Goal: Transaction & Acquisition: Subscribe to service/newsletter

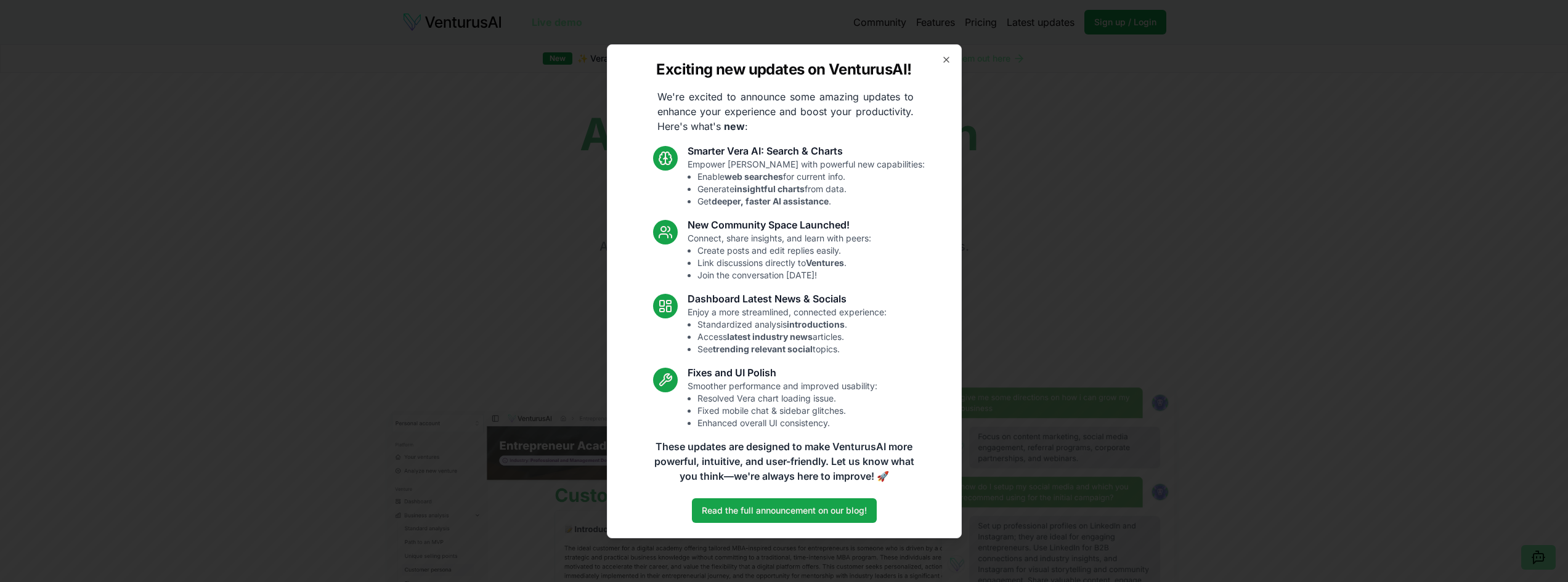
click at [957, 51] on div "Exciting new updates on VenturusAI! We're excited to announce some amazing upda…" at bounding box center [784, 291] width 355 height 494
click at [952, 55] on icon "button" at bounding box center [946, 59] width 10 height 10
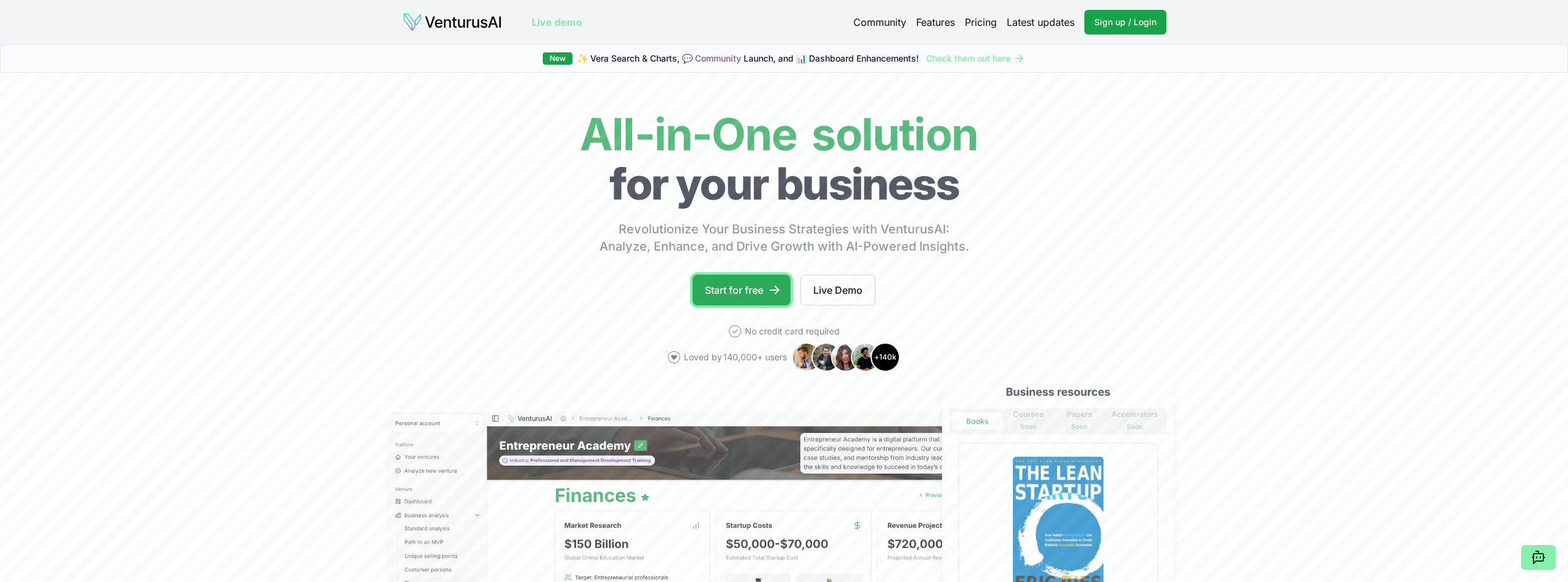
click at [726, 306] on link "Start for free" at bounding box center [741, 290] width 98 height 31
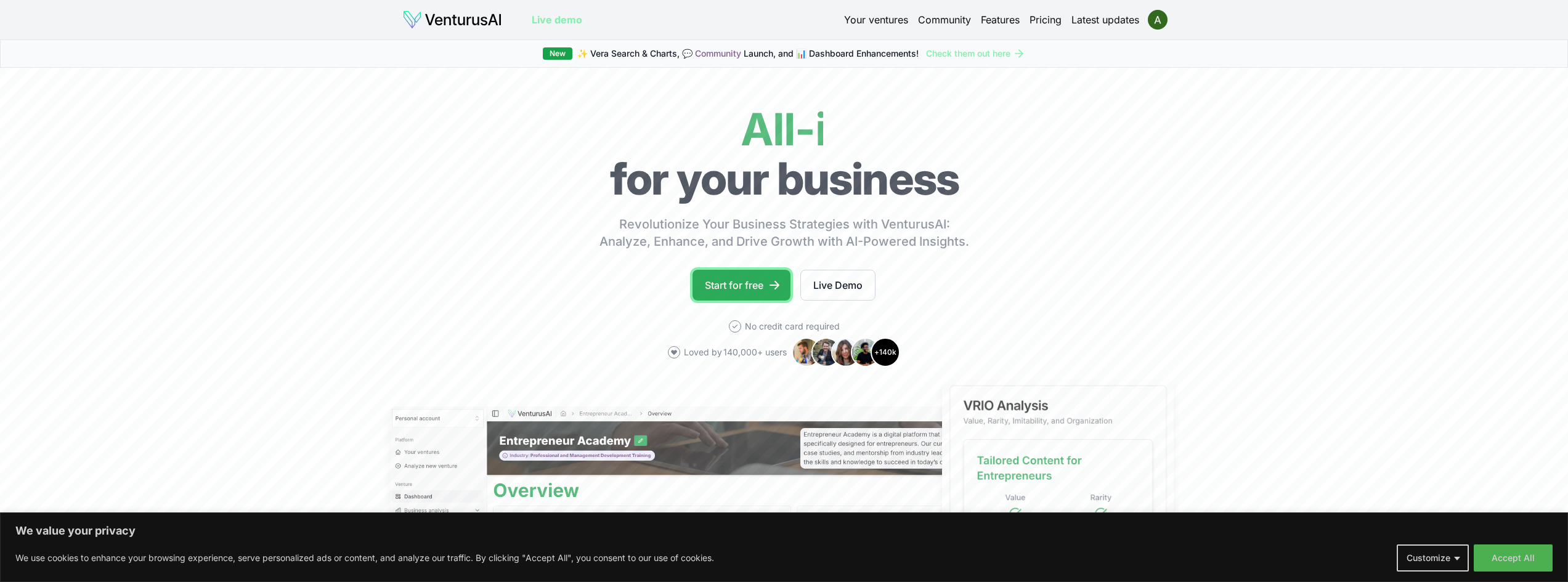
click at [715, 301] on link "Start for free" at bounding box center [741, 285] width 98 height 31
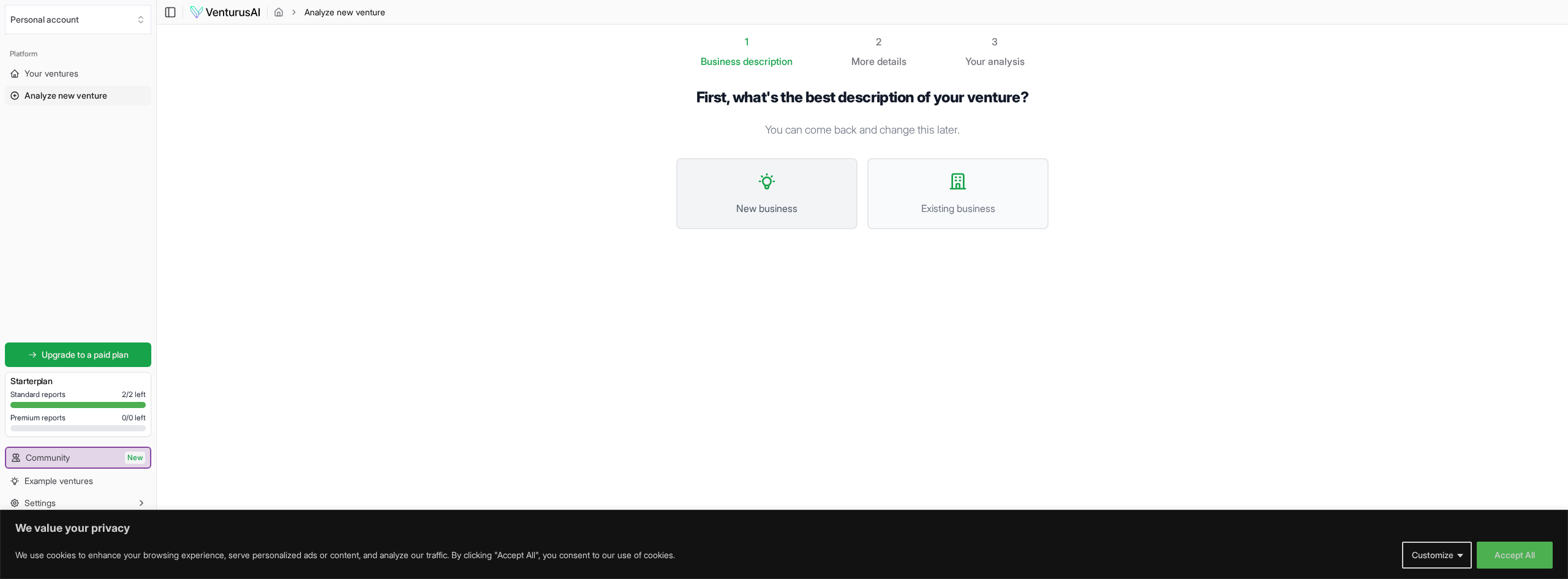
click at [766, 213] on button "New business" at bounding box center [767, 194] width 182 height 71
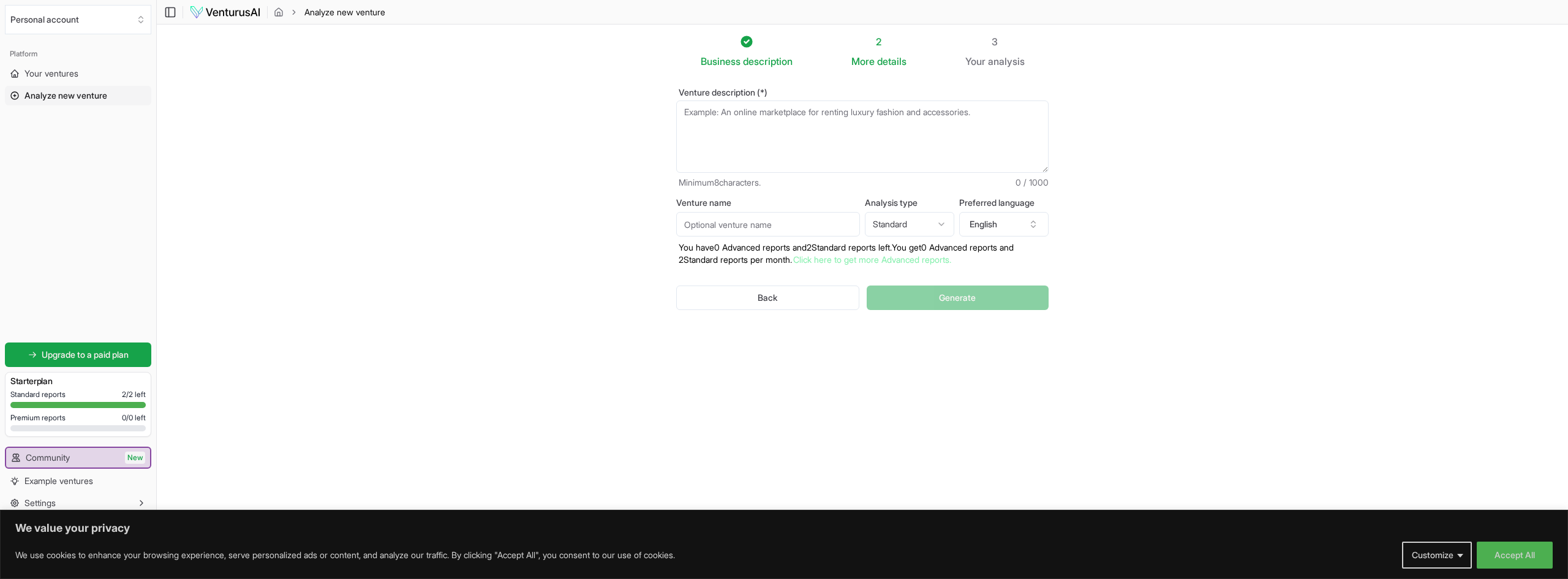
click at [757, 143] on textarea "Venture description (*)" at bounding box center [862, 136] width 373 height 72
type textarea "Free patent drafting software"
click at [790, 236] on input "Venture name" at bounding box center [767, 224] width 183 height 25
type input "PDS"
click at [890, 241] on html "We value your privacy We use cookies to enhance your browsing experience, serve…" at bounding box center [784, 290] width 1568 height 579
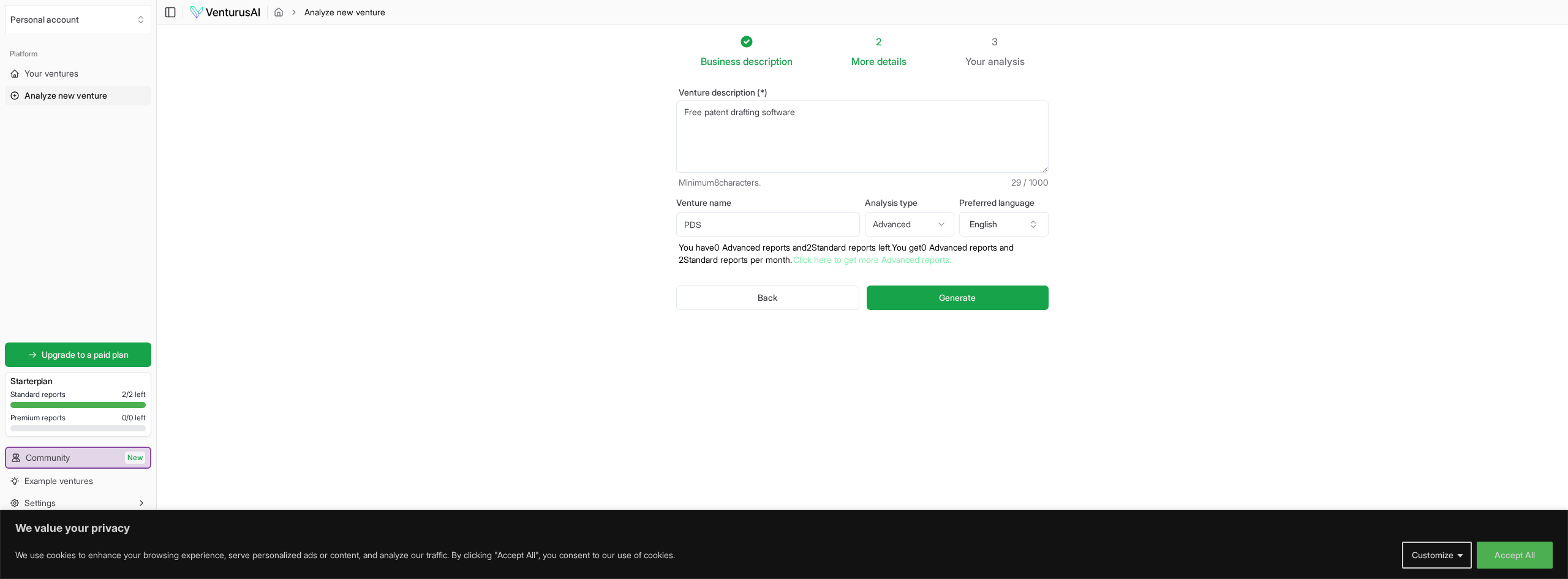
drag, startPoint x: 962, startPoint y: 319, endPoint x: 936, endPoint y: 423, distance: 107.2
click at [936, 423] on div "Business description 2 More details 3 Your analysis Venture description (*) Fre…" at bounding box center [862, 255] width 411 height 441
click at [945, 243] on html "We value your privacy We use cookies to enhance your browsing experience, serve…" at bounding box center [784, 290] width 1568 height 579
select select "standard"
click at [927, 310] on button "Generate" at bounding box center [957, 298] width 182 height 25
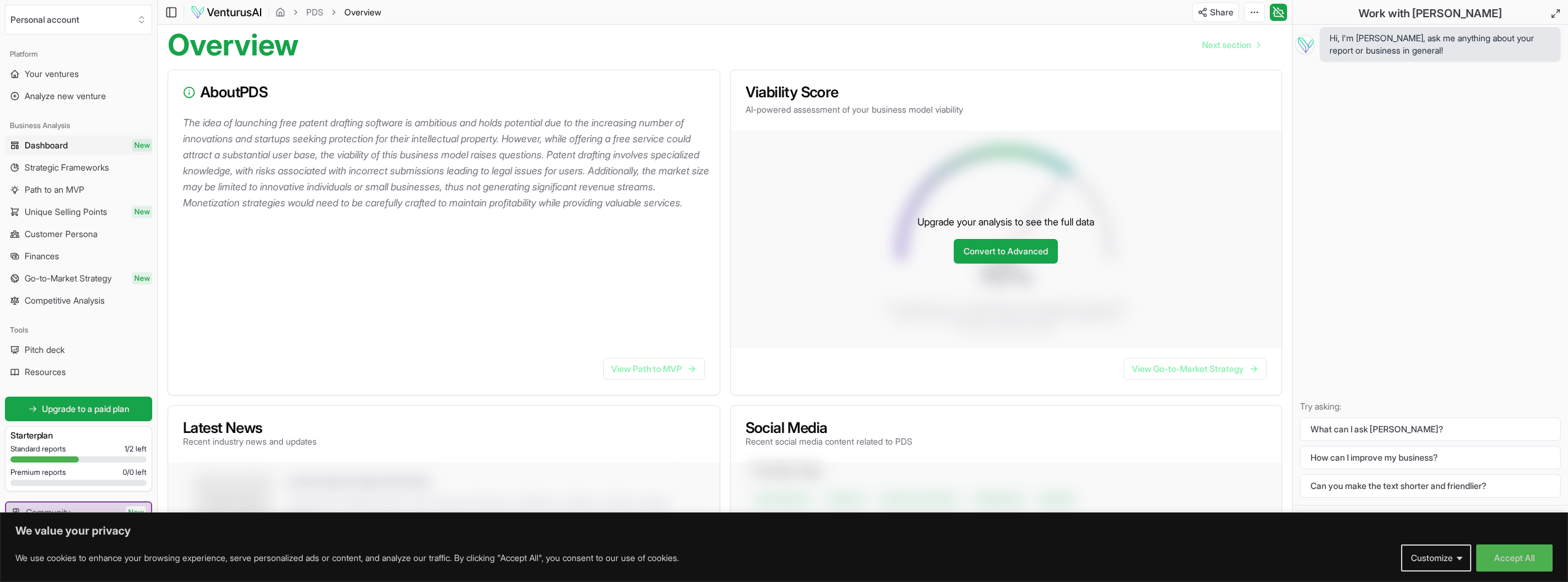
drag, startPoint x: 630, startPoint y: 288, endPoint x: 597, endPoint y: 303, distance: 36.2
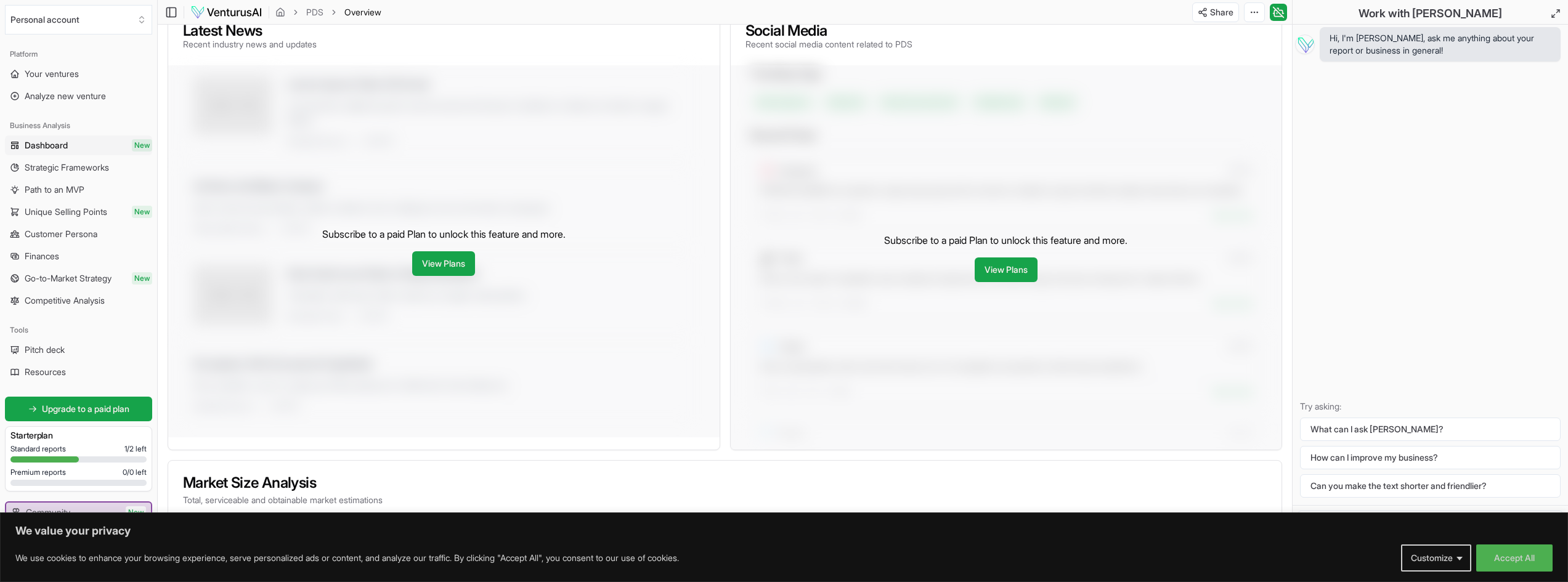
drag, startPoint x: 551, startPoint y: 382, endPoint x: 545, endPoint y: 448, distance: 66.3
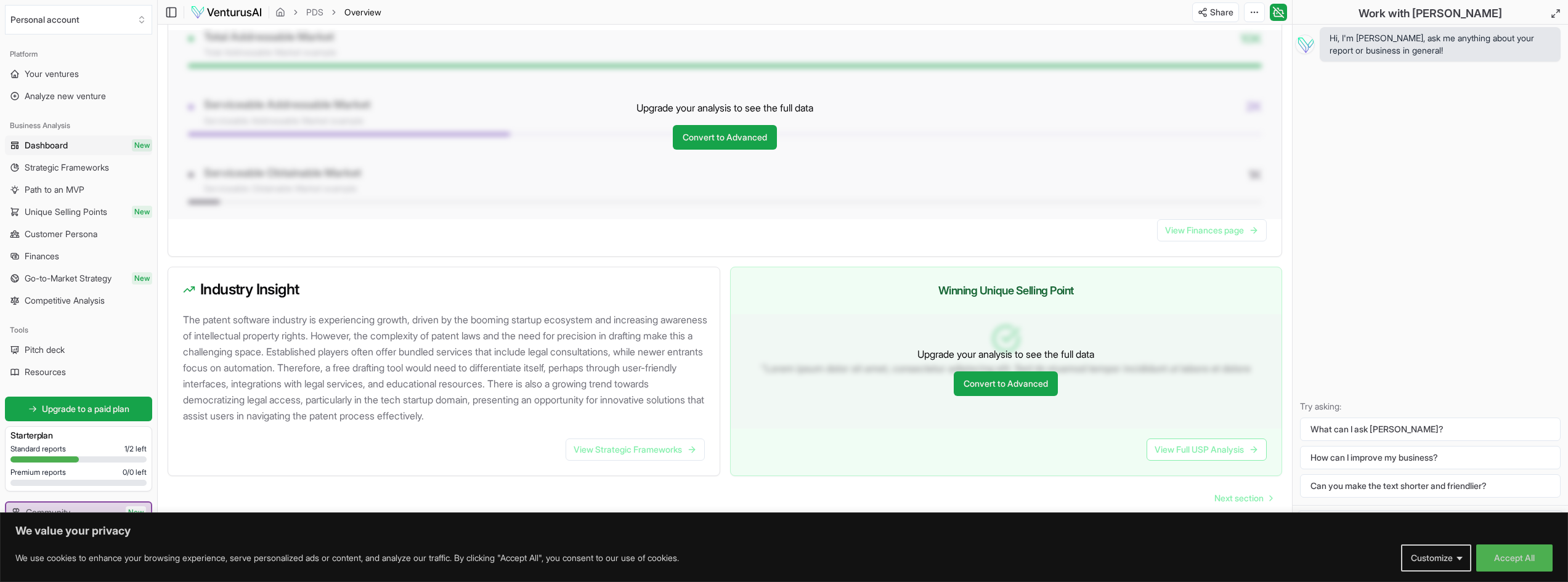
scroll to position [1060, 0]
drag, startPoint x: 600, startPoint y: 418, endPoint x: 573, endPoint y: 440, distance: 34.8
click at [966, 371] on link "Convert to Advanced" at bounding box center [1005, 384] width 104 height 25
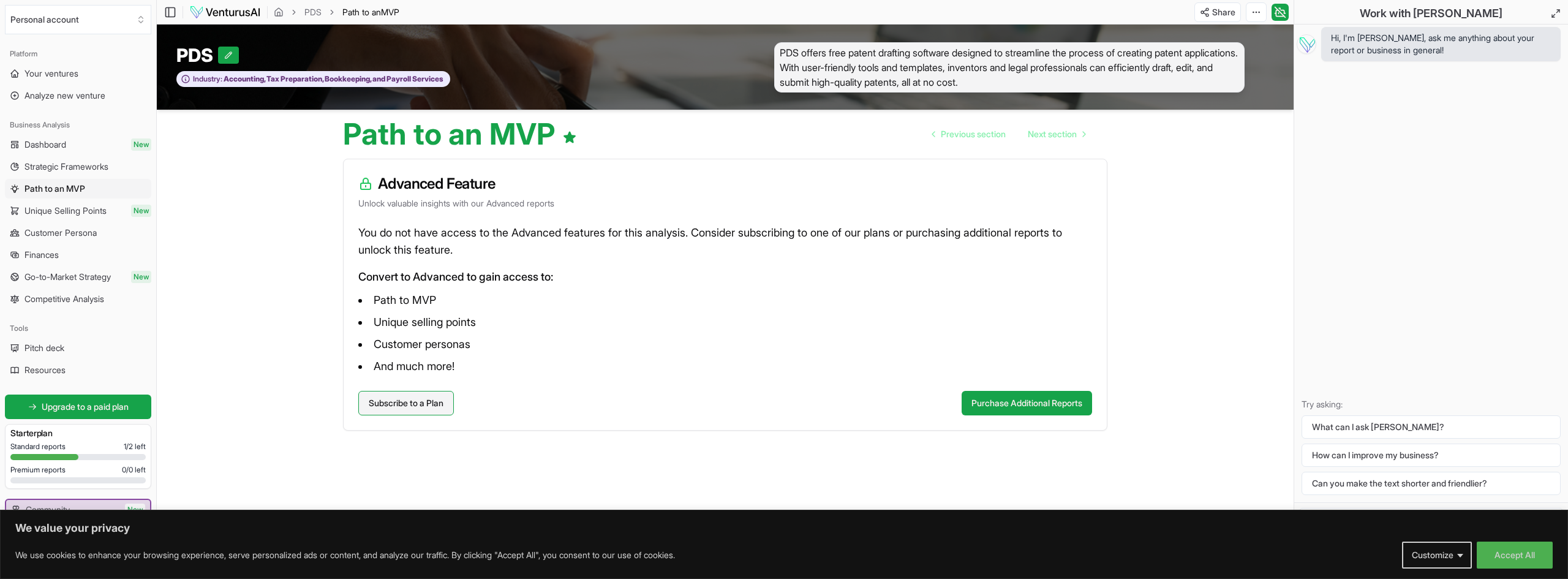
click at [448, 415] on link "Subscribe to a Plan" at bounding box center [406, 403] width 96 height 25
